Goal: Transaction & Acquisition: Purchase product/service

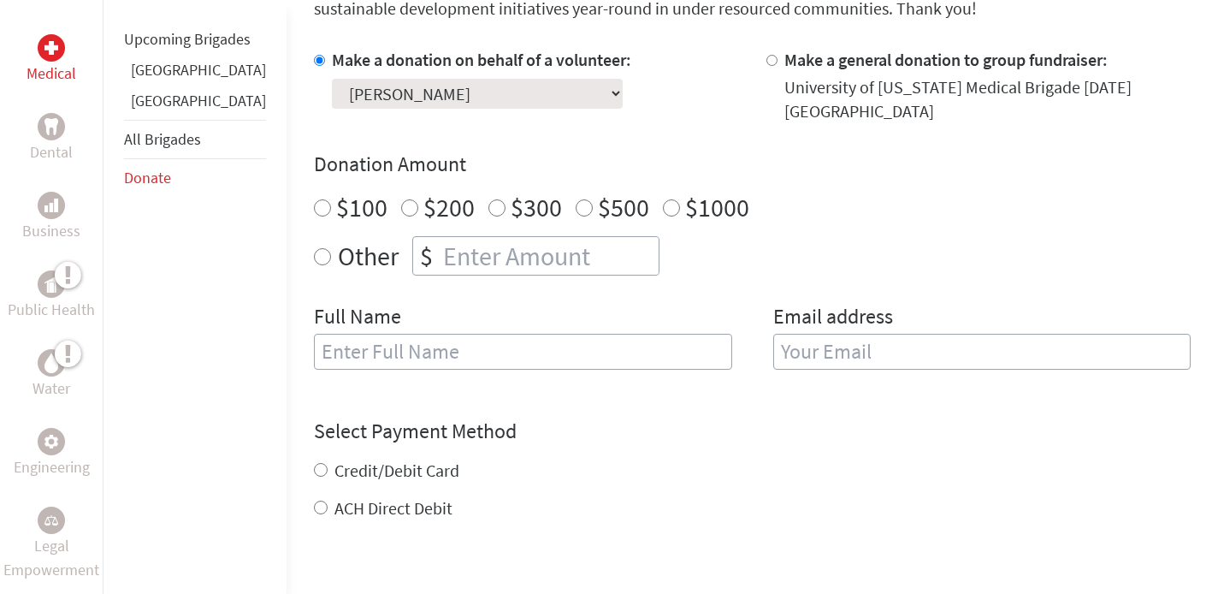
scroll to position [474, 0]
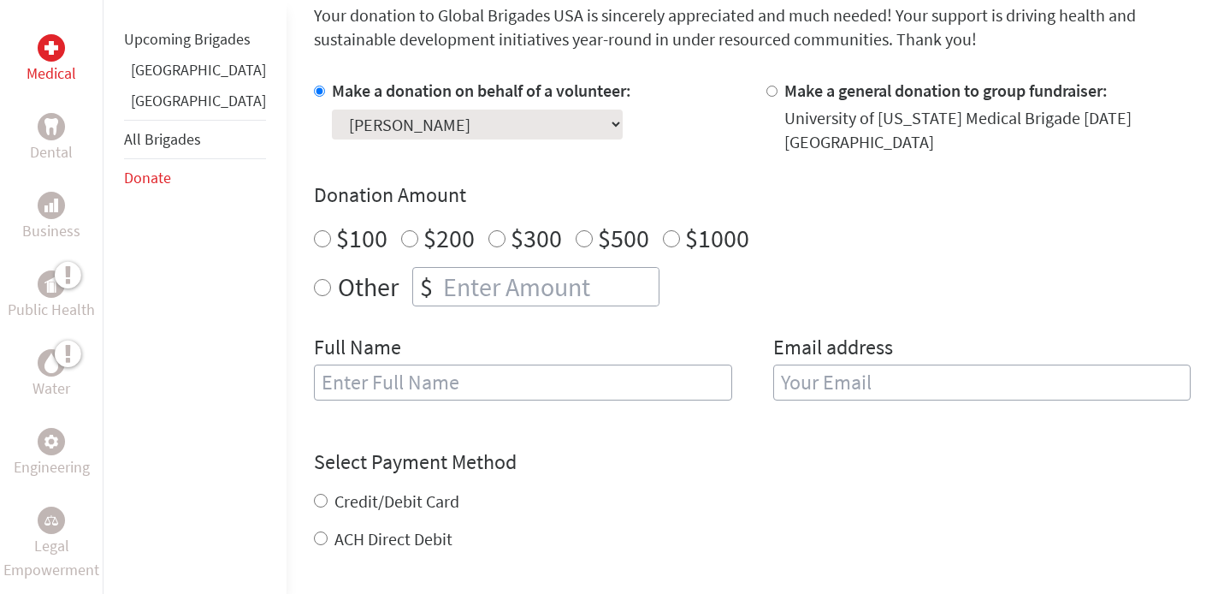
radio input "true"
click at [445, 299] on input "number" at bounding box center [549, 287] width 219 height 38
type input "1850"
click at [406, 376] on input "text" at bounding box center [523, 382] width 418 height 36
type input "[PERSON_NAME]"
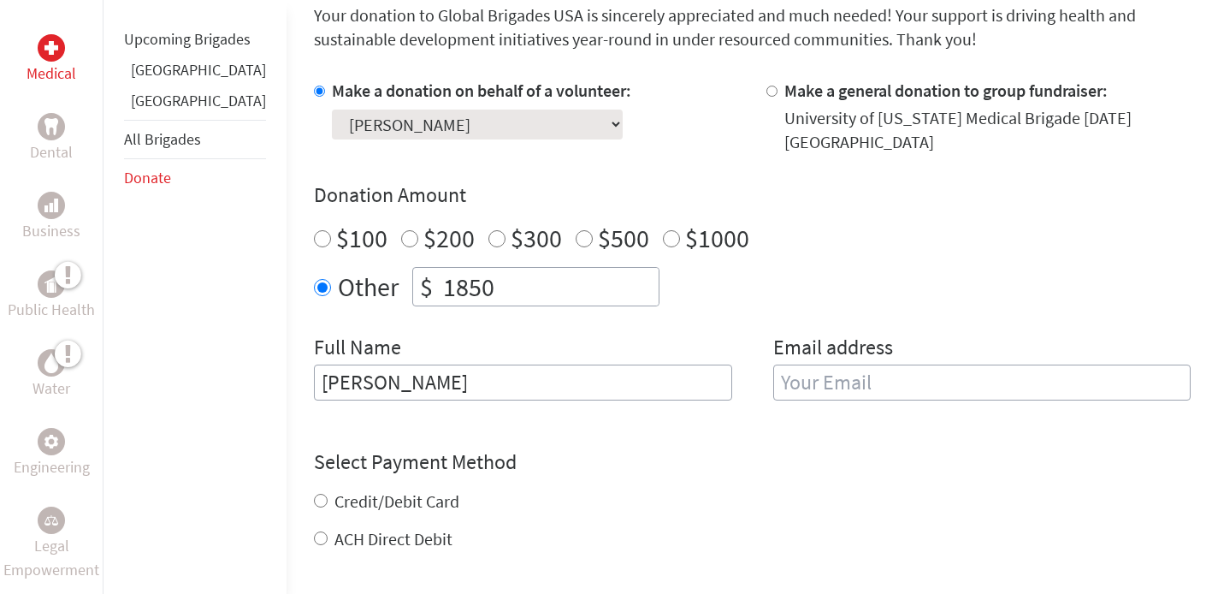
type input "[EMAIL_ADDRESS][DOMAIN_NAME]"
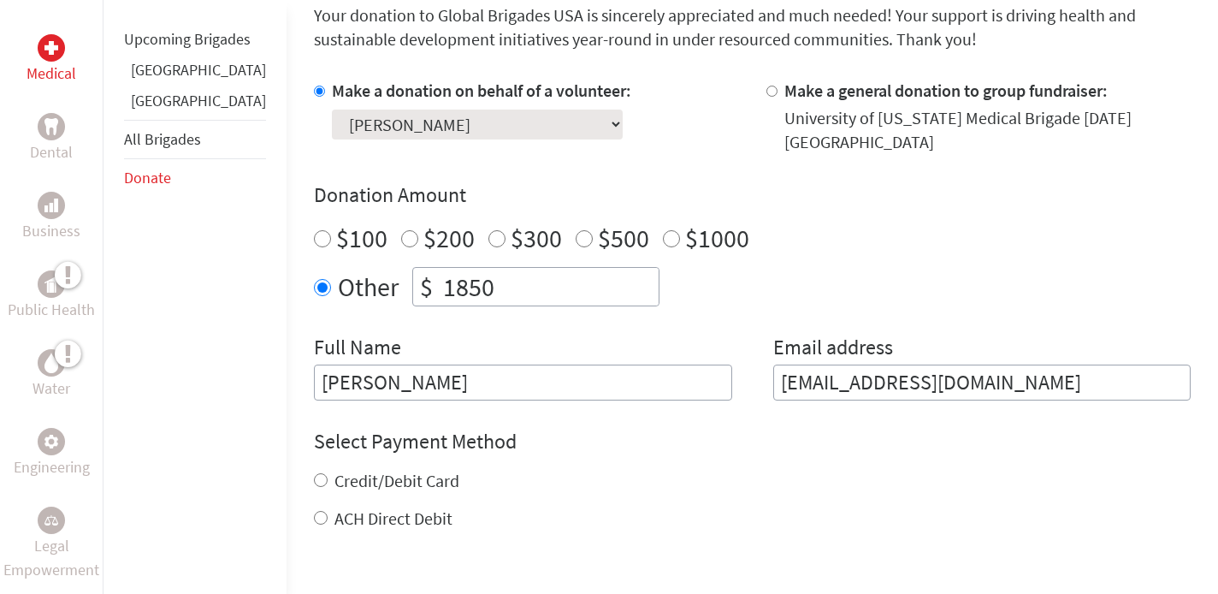
click at [364, 483] on label "Credit/Debit Card" at bounding box center [396, 480] width 125 height 21
click at [328, 483] on input "Credit/Debit Card" at bounding box center [321, 480] width 14 height 14
radio input "true"
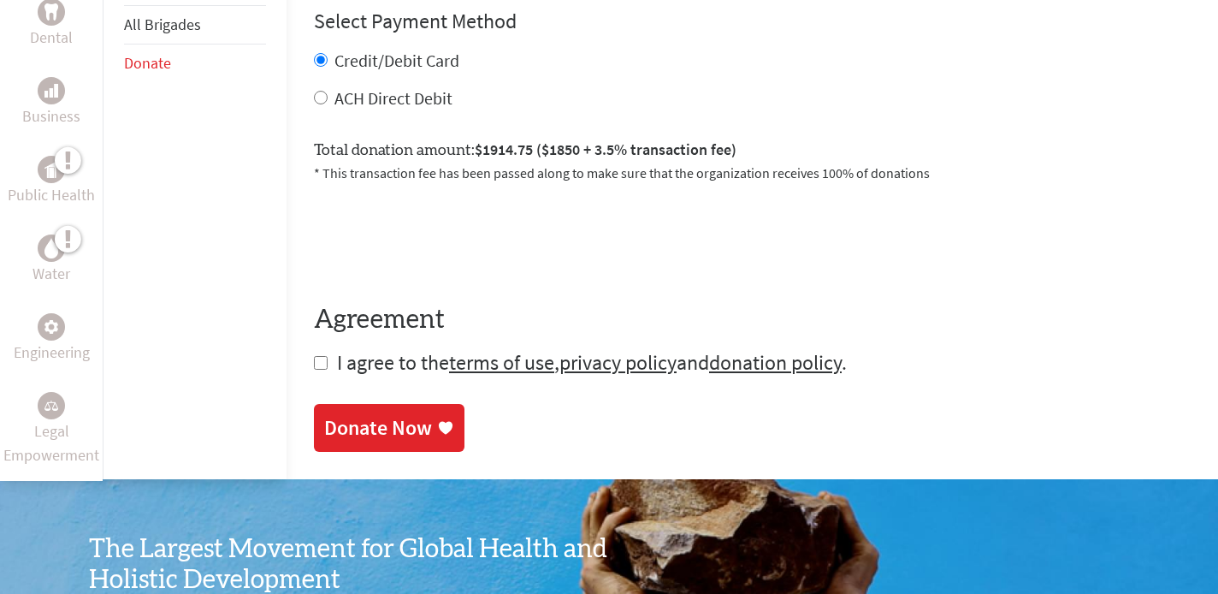
scroll to position [895, 0]
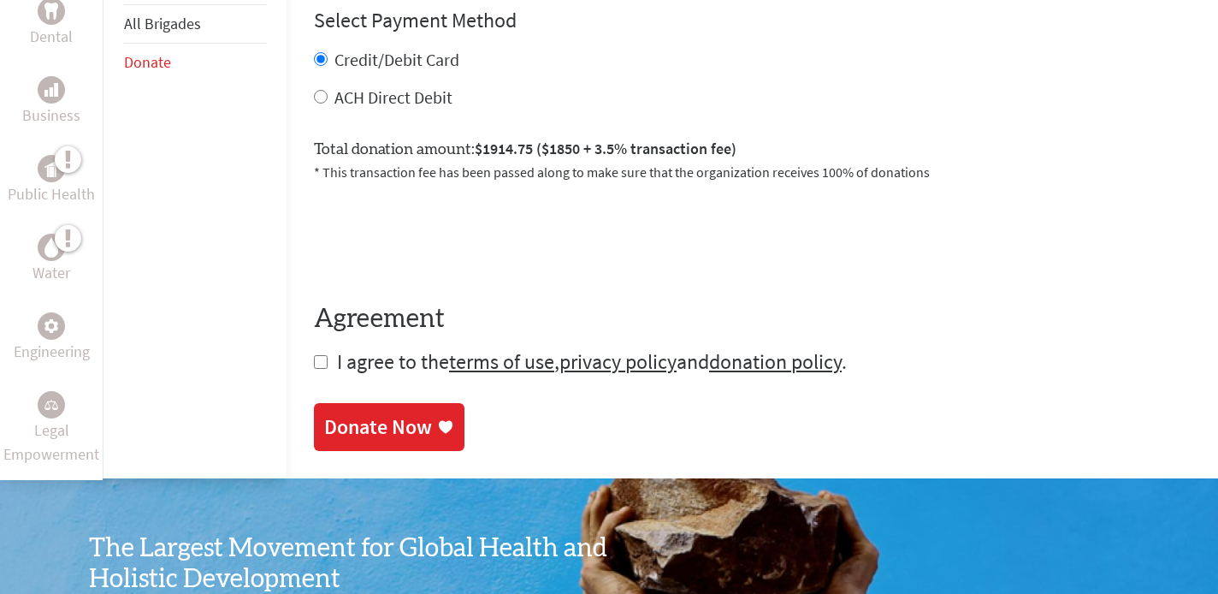
click at [314, 364] on input "checkbox" at bounding box center [321, 362] width 14 height 14
checkbox input "true"
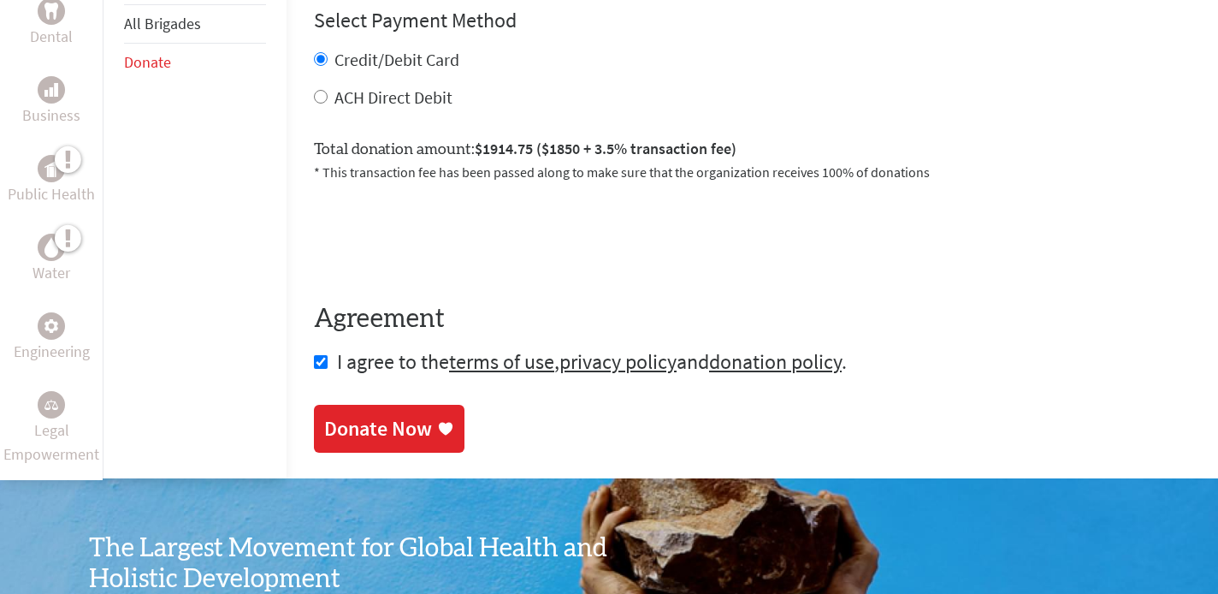
click at [324, 429] on div "Donate Now" at bounding box center [378, 428] width 108 height 27
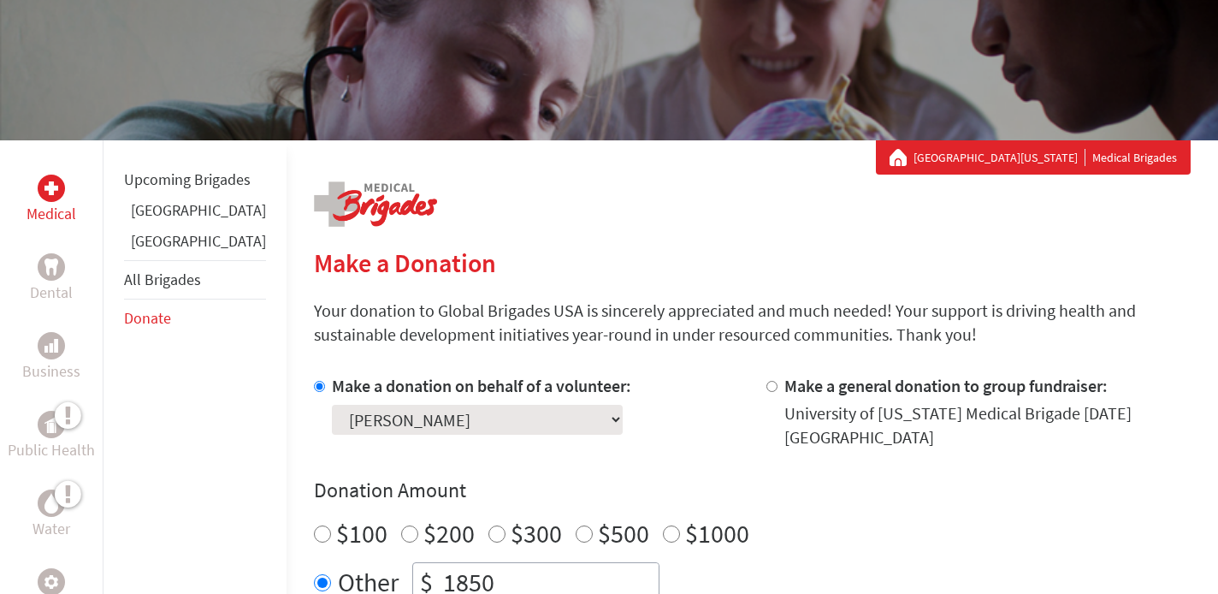
scroll to position [277, 0]
